Goal: Information Seeking & Learning: Check status

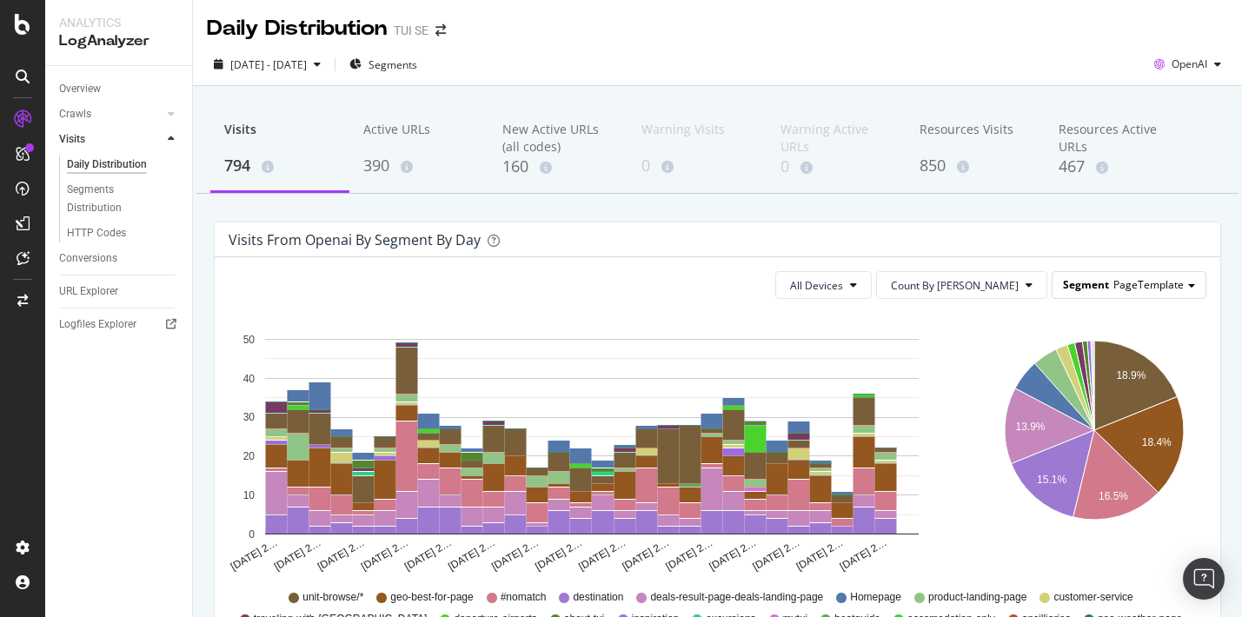
click at [1104, 282] on span "Segment" at bounding box center [1086, 284] width 46 height 15
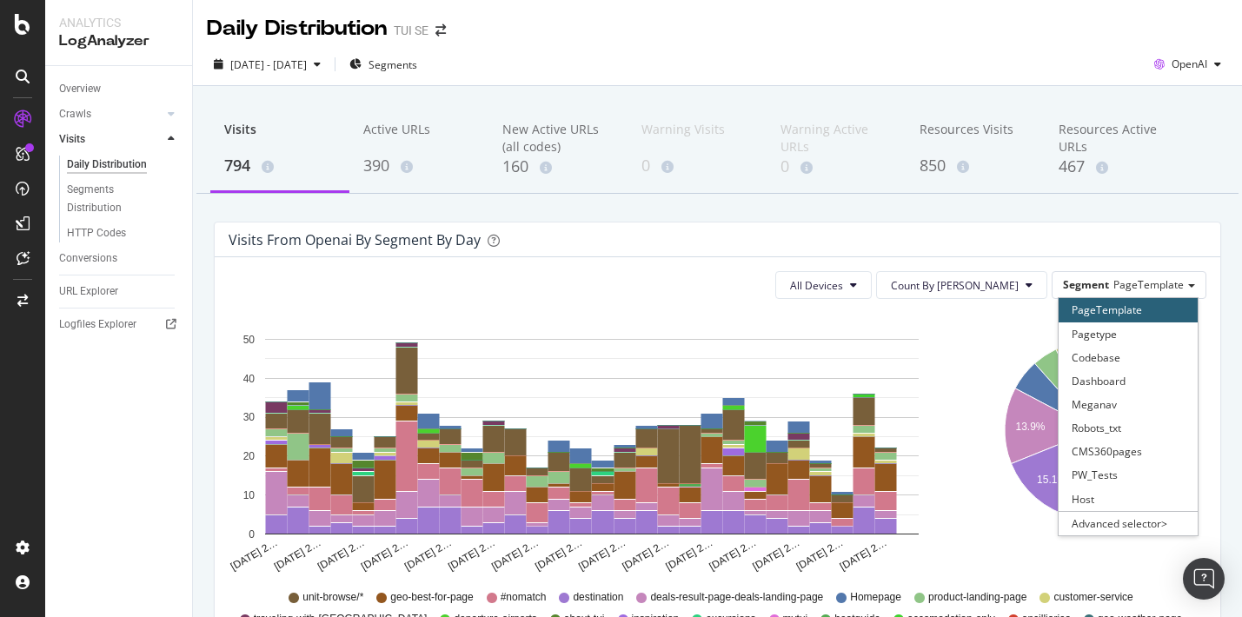
click at [1013, 227] on div "Visits from openai by Segment by Day" at bounding box center [718, 240] width 1006 height 35
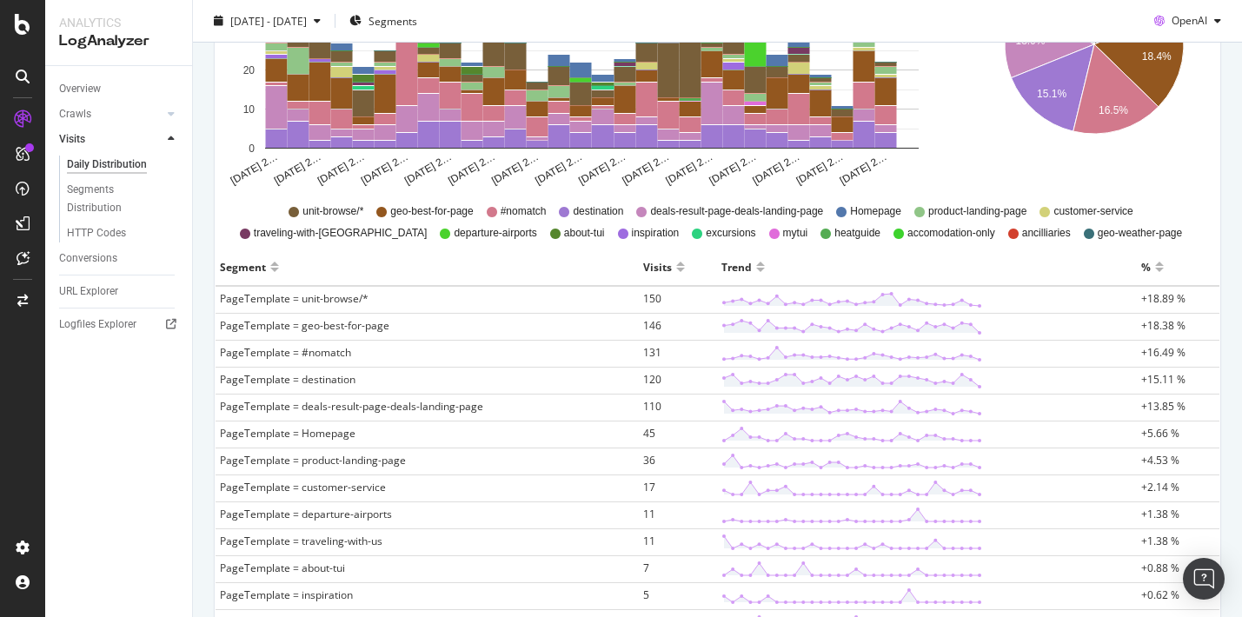
scroll to position [332, 0]
